Goal: Task Accomplishment & Management: Complete application form

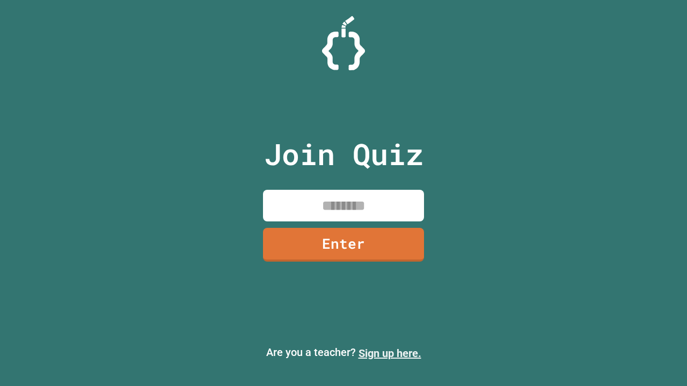
click at [390, 354] on link "Sign up here." at bounding box center [389, 353] width 63 height 13
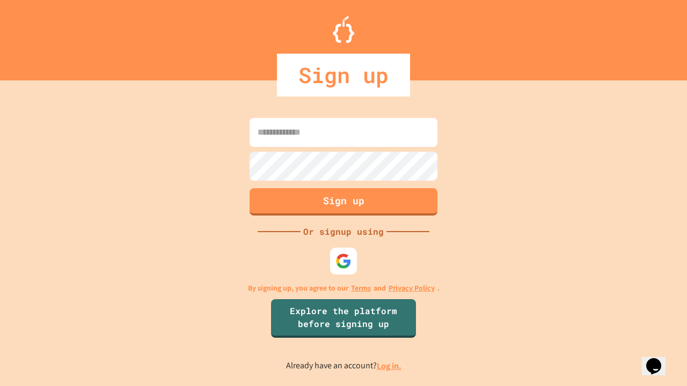
click at [390, 366] on link "Log in." at bounding box center [389, 366] width 25 height 11
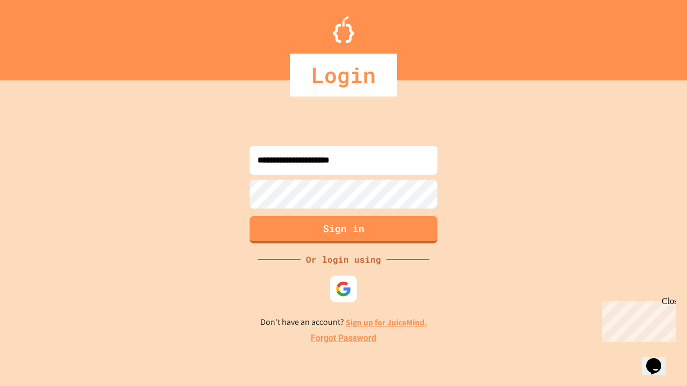
type input "**********"
